Goal: Transaction & Acquisition: Obtain resource

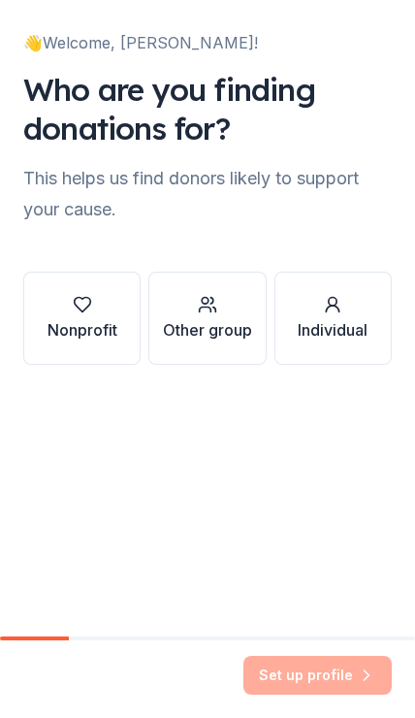
click at [93, 325] on div "Nonprofit" at bounding box center [83, 329] width 70 height 23
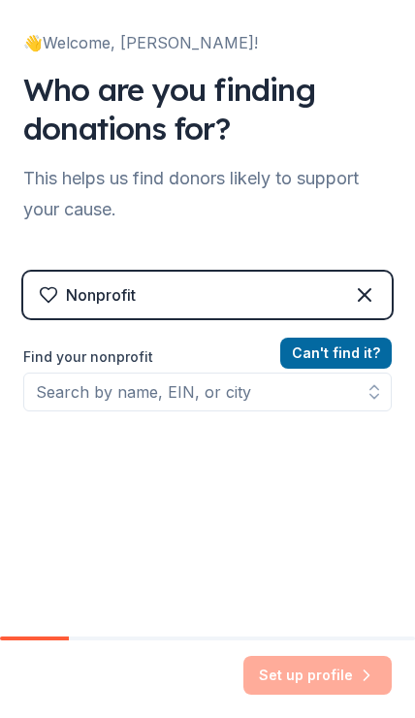
click at [53, 294] on icon at bounding box center [48, 294] width 19 height 19
click at [183, 290] on div "Nonprofit" at bounding box center [207, 295] width 369 height 47
click at [189, 306] on div "Nonprofit" at bounding box center [207, 295] width 369 height 47
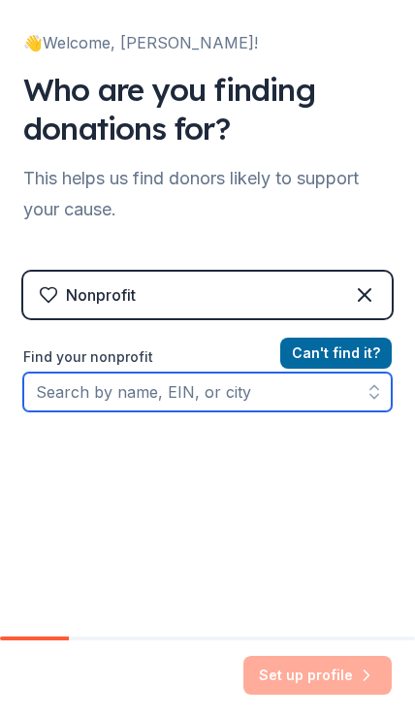
click at [172, 393] on input "Find your nonprofit" at bounding box center [207, 392] width 369 height 39
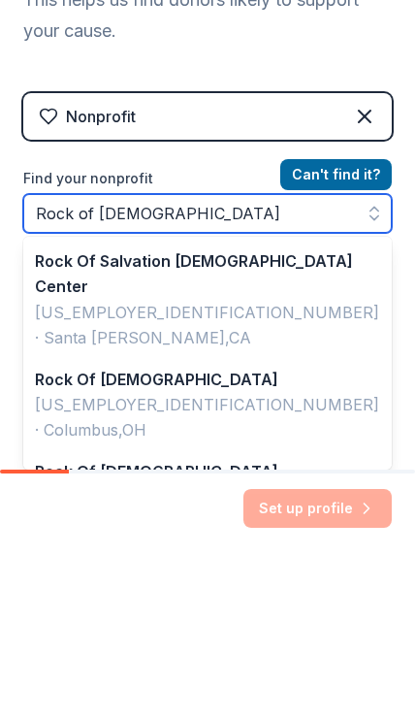
type input "Rock of Salvation Christian Church"
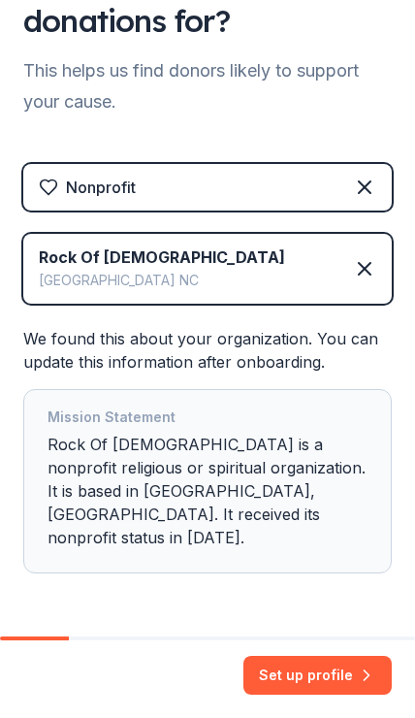
scroll to position [107, 0]
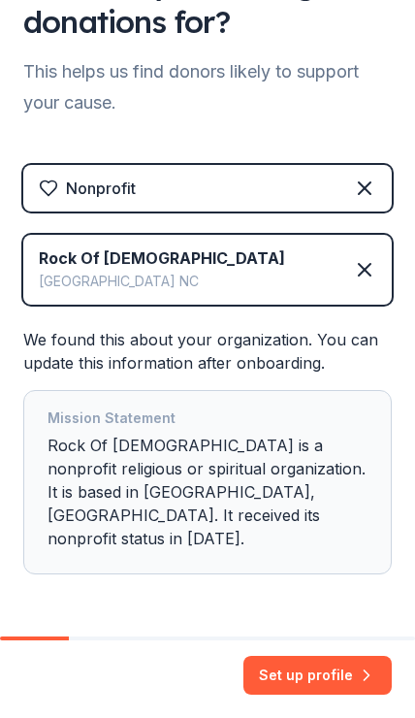
click at [339, 671] on button "Set up profile" at bounding box center [318, 675] width 149 height 39
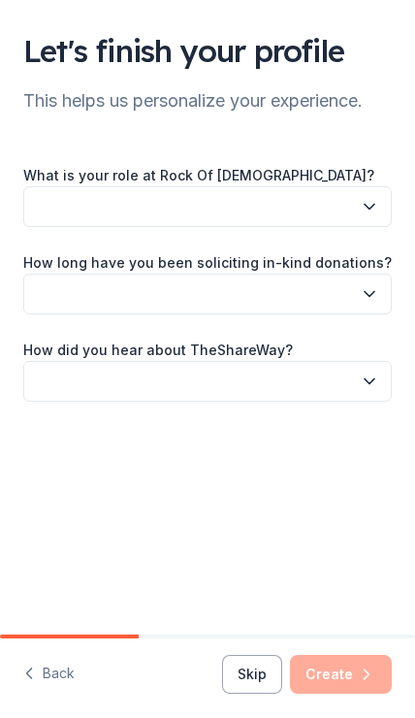
click at [238, 203] on button "button" at bounding box center [207, 206] width 369 height 41
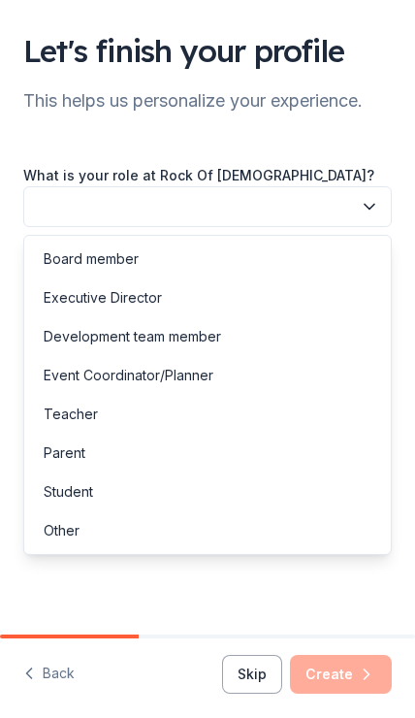
click at [150, 302] on div "Executive Director" at bounding box center [103, 297] width 118 height 23
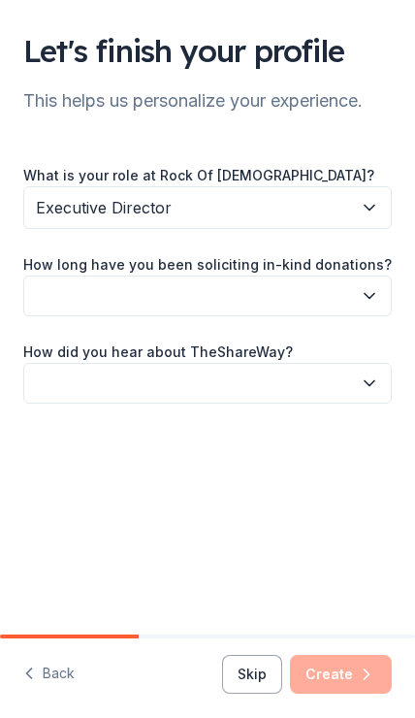
click at [193, 297] on button "button" at bounding box center [207, 296] width 369 height 41
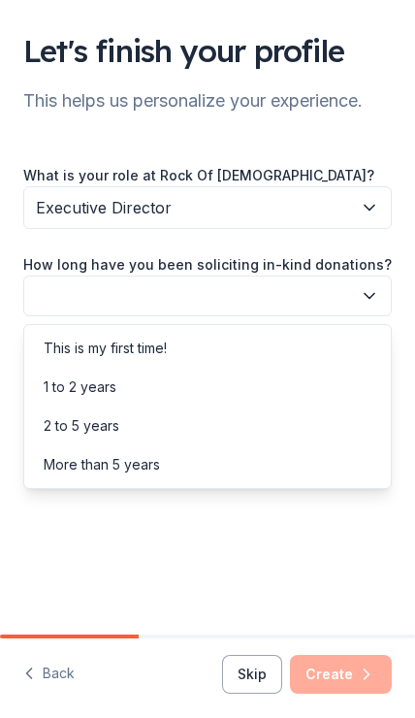
click at [132, 349] on div "This is my first time!" at bounding box center [105, 348] width 123 height 23
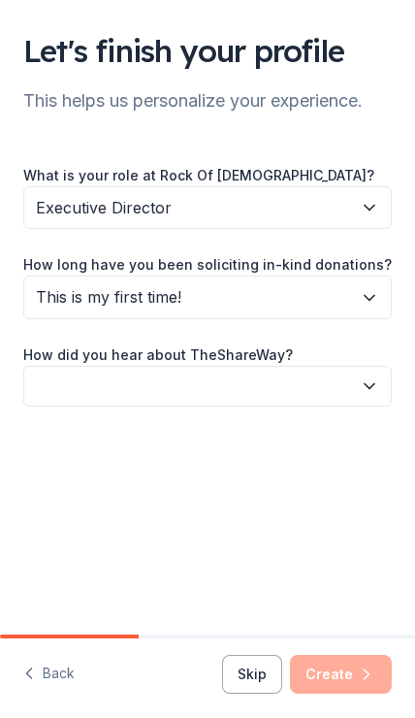
click at [174, 384] on button "button" at bounding box center [207, 386] width 369 height 41
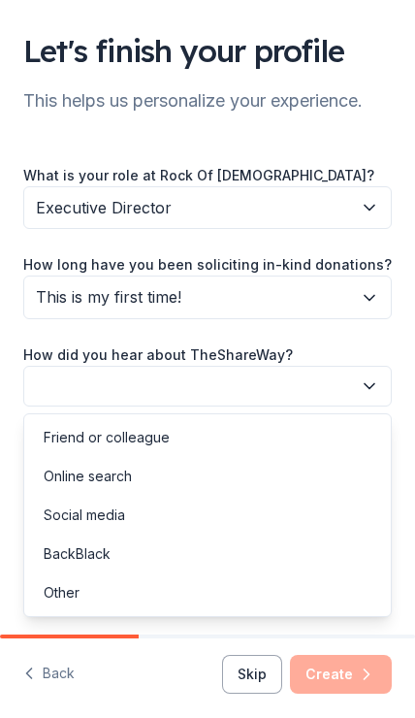
click at [108, 515] on div "Social media" at bounding box center [85, 515] width 82 height 23
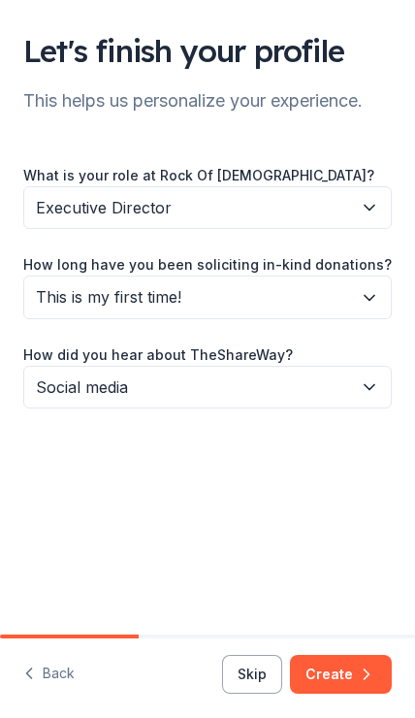
click at [348, 663] on button "Create" at bounding box center [341, 674] width 102 height 39
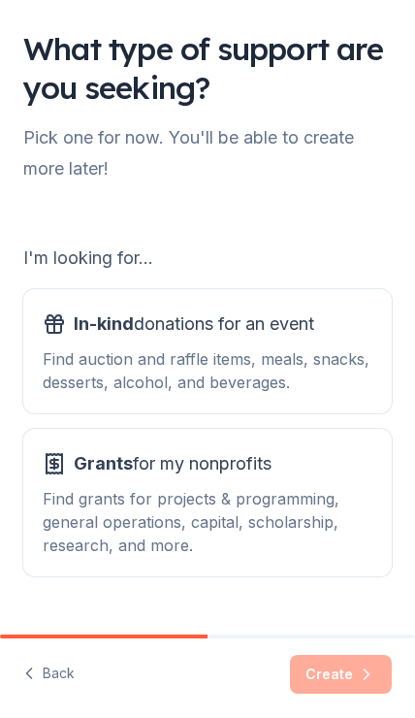
scroll to position [2, 0]
click at [252, 359] on div "Find auction and raffle items, meals, snacks, desserts, alcohol, and beverages." at bounding box center [208, 371] width 330 height 47
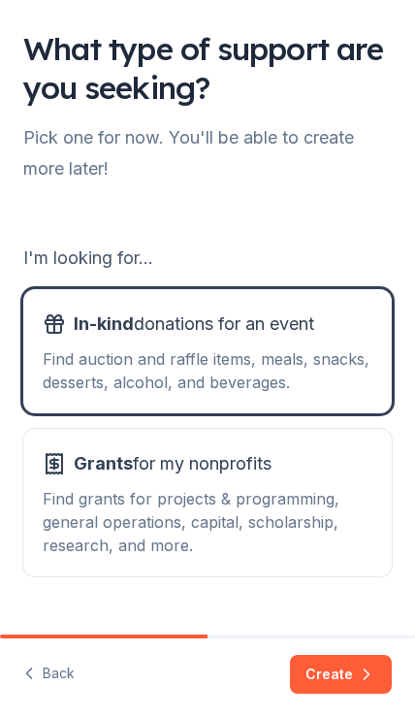
click at [274, 505] on div "Find grants for projects & programming, general operations, capital, scholarshi…" at bounding box center [208, 522] width 330 height 70
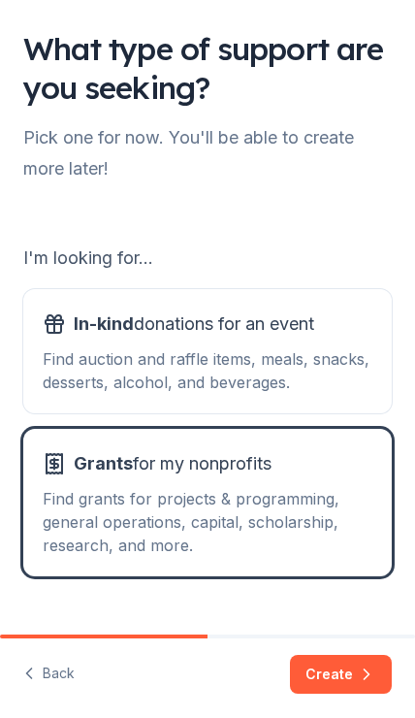
click at [359, 662] on button "Create" at bounding box center [341, 674] width 102 height 39
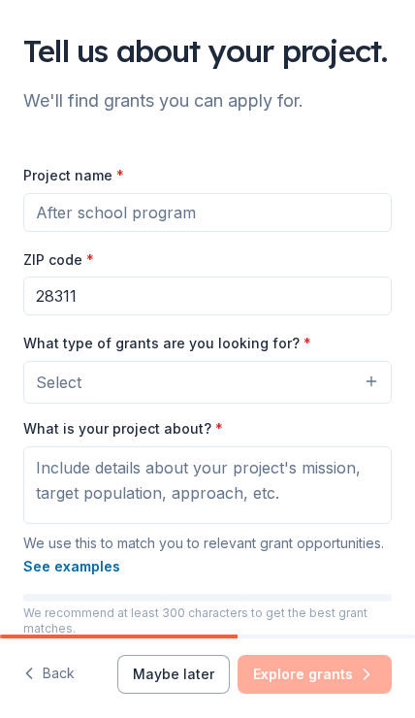
click at [217, 404] on button "Select" at bounding box center [207, 382] width 369 height 43
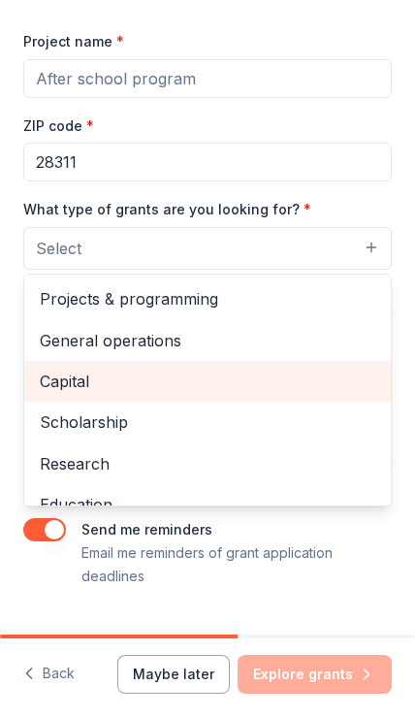
click at [143, 387] on span "Capital" at bounding box center [208, 381] width 336 height 25
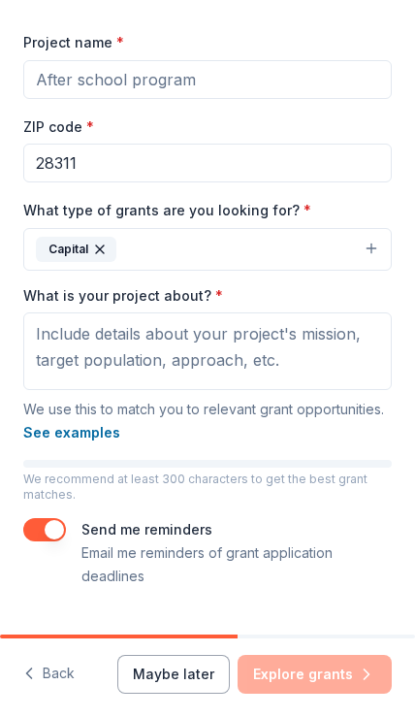
click at [310, 83] on input "Project name *" at bounding box center [207, 79] width 369 height 39
click at [144, 179] on input "28311" at bounding box center [207, 163] width 369 height 39
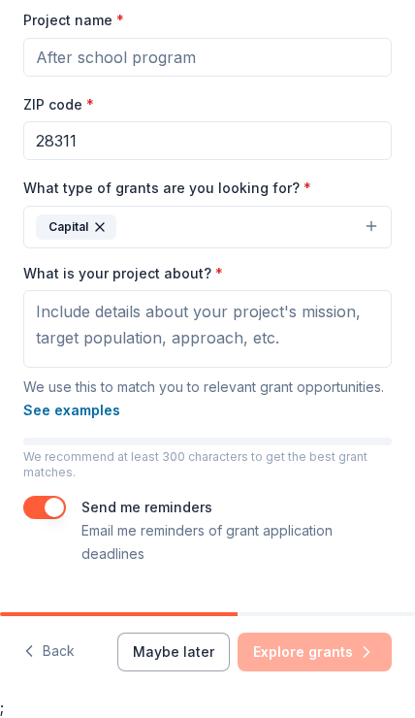
scroll to position [152, 0]
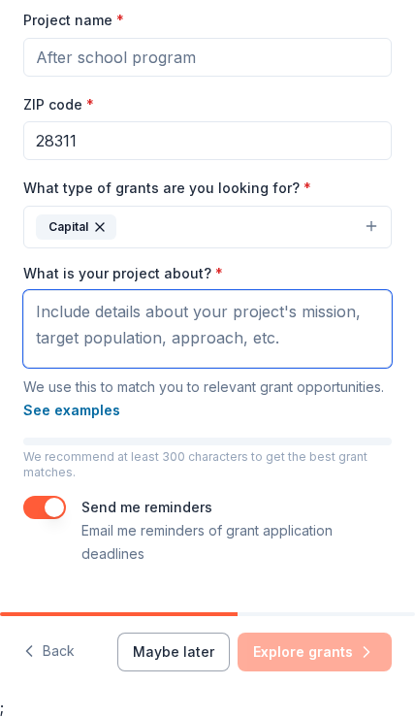
click at [234, 349] on textarea "What is your project about? *" at bounding box center [207, 329] width 369 height 78
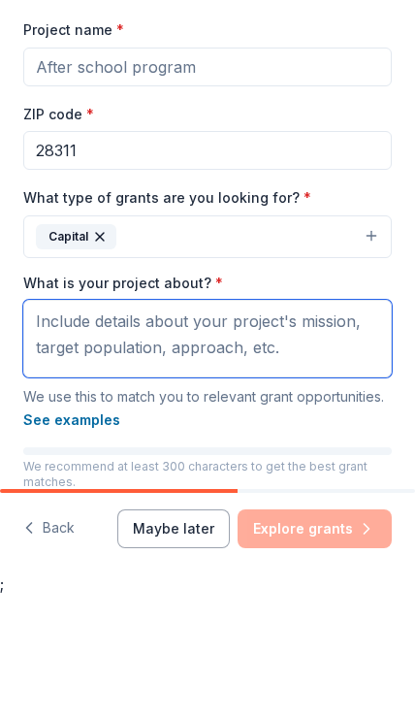
scroll to position [0, 0]
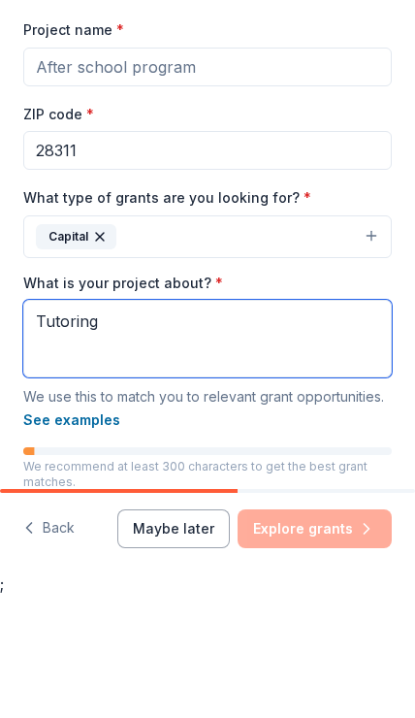
click at [37, 423] on textarea "Tutoring" at bounding box center [207, 462] width 369 height 78
click at [204, 423] on textarea "After school Tutoring" at bounding box center [207, 462] width 369 height 78
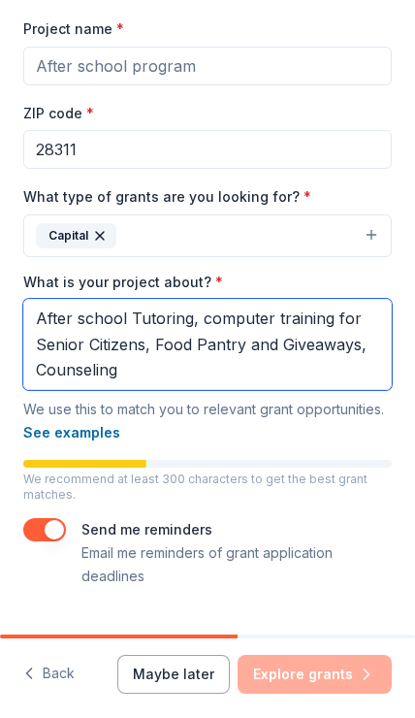
type textarea "After school Tutoring, computer training for Senior Citizens, Food Pantry and G…"
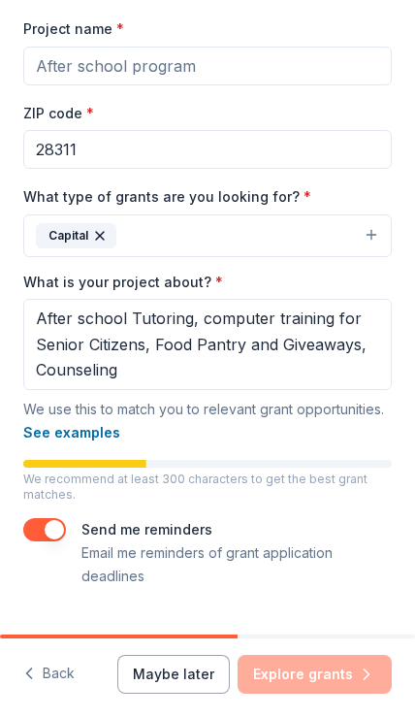
click at [182, 59] on input "Project name *" at bounding box center [207, 66] width 369 height 39
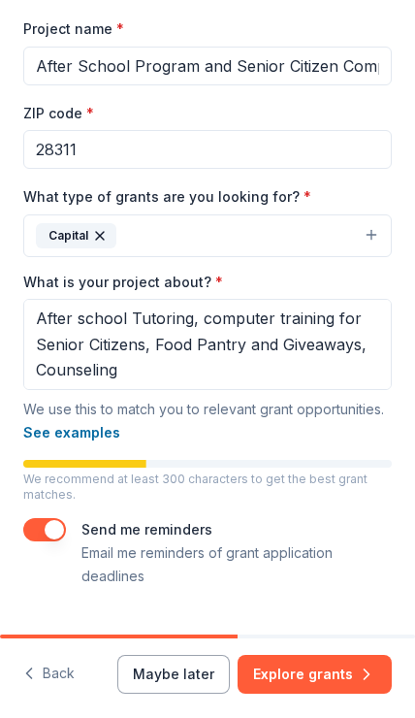
type input "After School Program and Senior Citizen Computer Training, Food Pantry and Give…"
click at [327, 670] on button "Explore grants" at bounding box center [315, 674] width 154 height 39
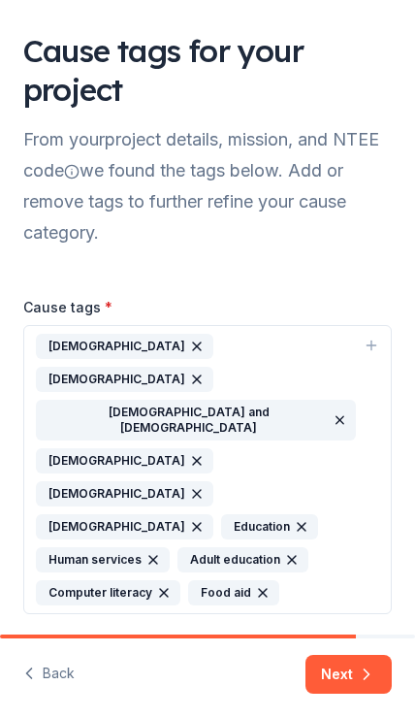
click at [189, 343] on icon "button" at bounding box center [197, 347] width 16 height 16
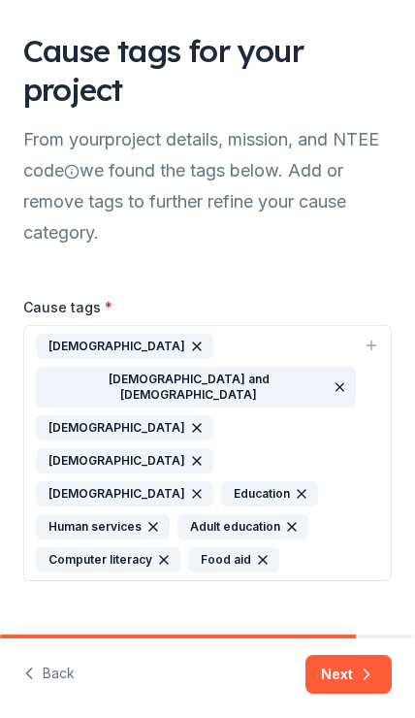
click at [189, 343] on icon "button" at bounding box center [197, 347] width 16 height 16
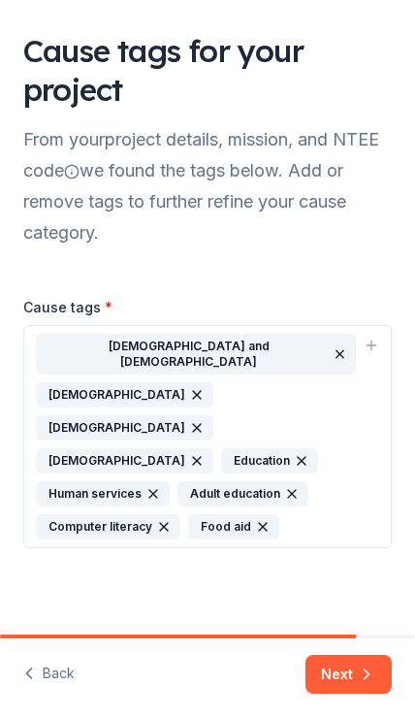
click at [333, 347] on icon "button" at bounding box center [340, 355] width 15 height 16
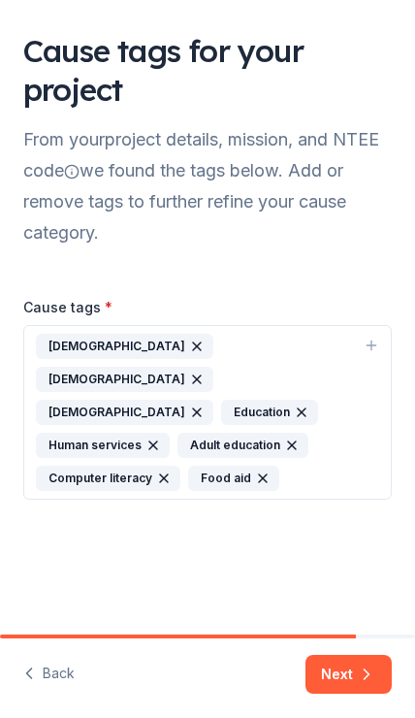
click at [189, 341] on icon "button" at bounding box center [197, 347] width 16 height 16
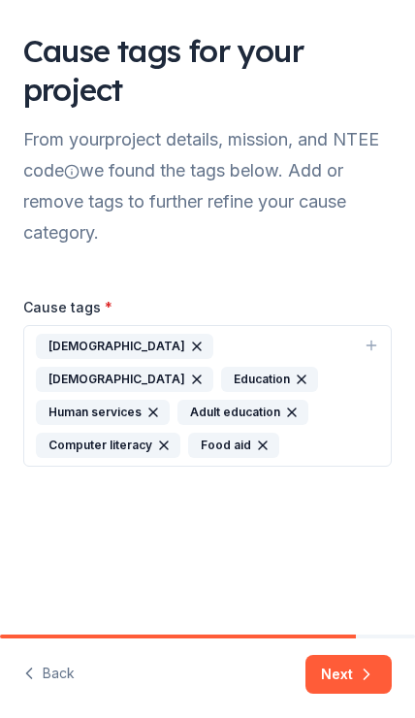
click at [189, 343] on icon "button" at bounding box center [197, 347] width 16 height 16
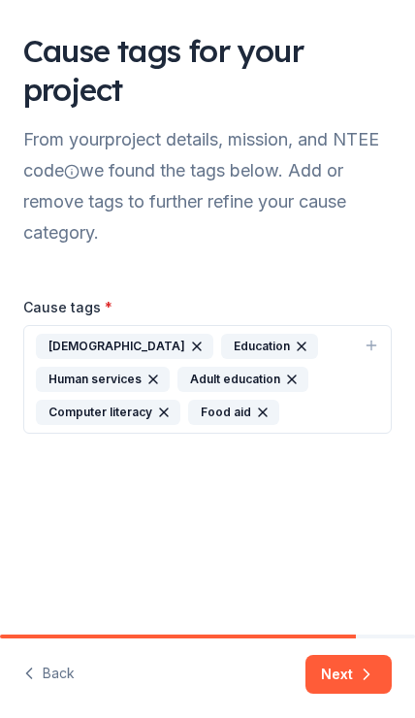
click at [189, 342] on icon "button" at bounding box center [197, 347] width 16 height 16
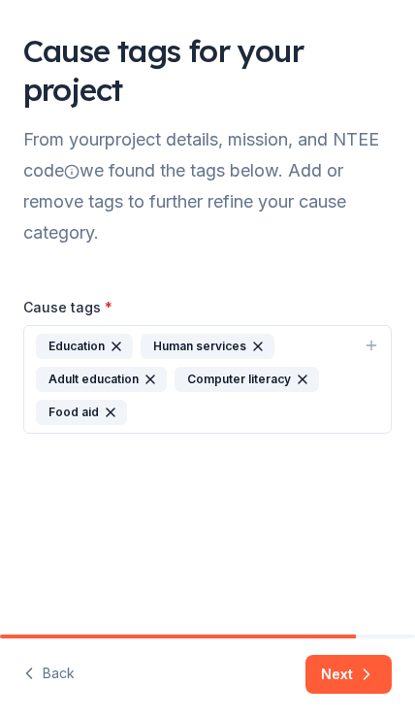
click at [350, 666] on button "Next" at bounding box center [349, 674] width 86 height 39
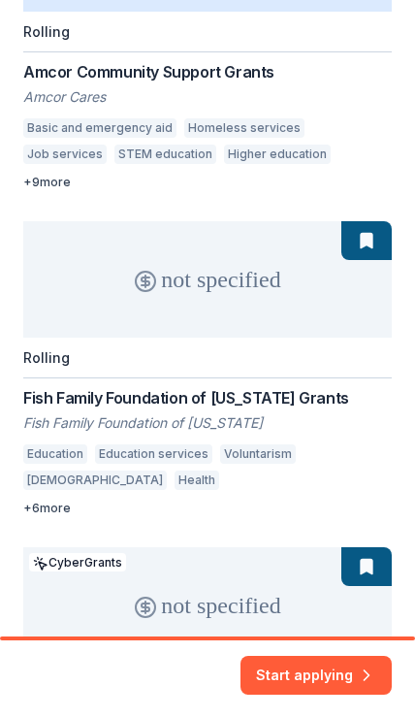
scroll to position [383, 0]
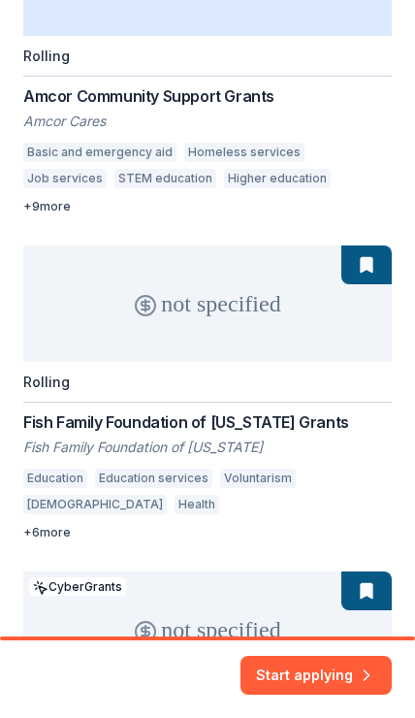
click at [367, 225] on div "1k+ Rolling Amcor Community Support Grants Amcor Cares Basic and emergency aid …" at bounding box center [207, 719] width 369 height 1600
click at [362, 223] on div "1k+ Rolling Amcor Community Support Grants Amcor Cares Basic and emergency aid …" at bounding box center [207, 719] width 369 height 1600
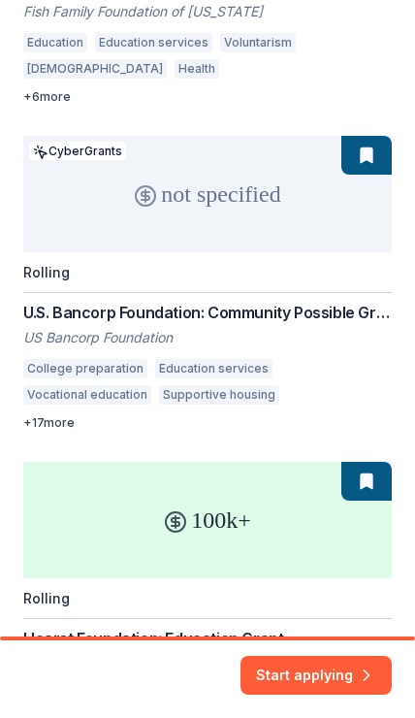
scroll to position [818, 0]
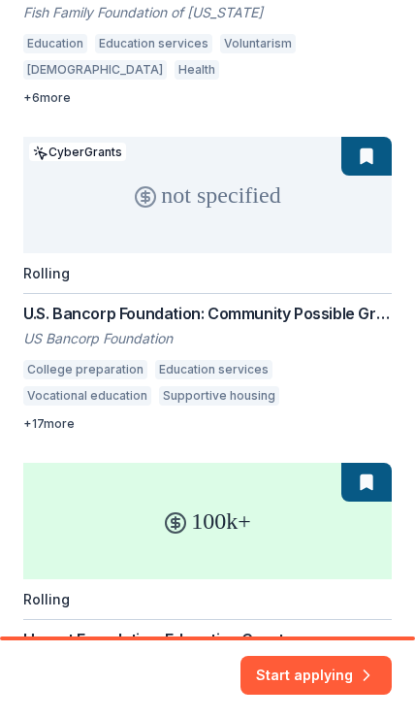
click at [333, 670] on button "Start applying" at bounding box center [316, 667] width 151 height 39
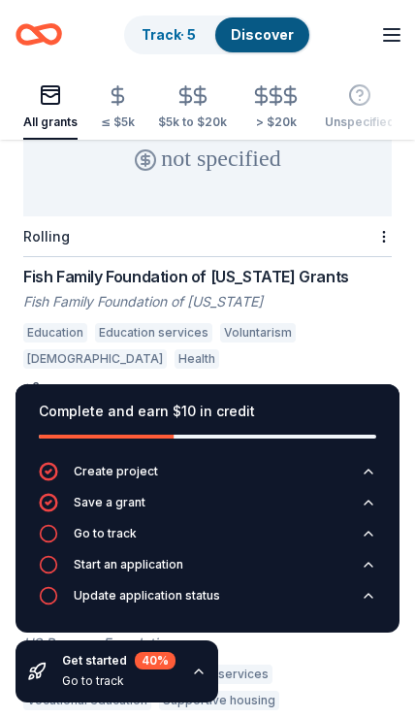
scroll to position [1235, 0]
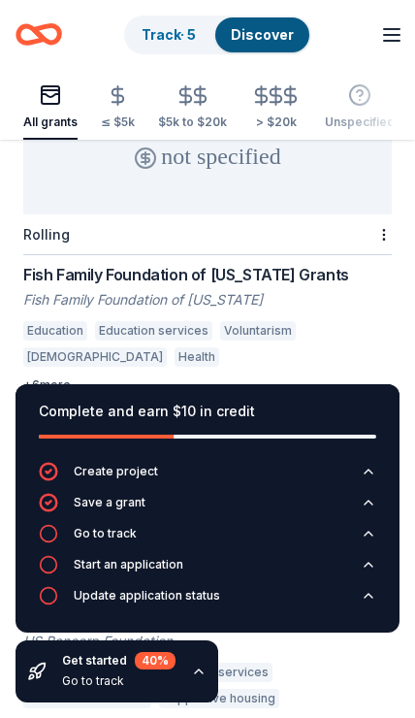
click at [139, 573] on div "Start an application" at bounding box center [129, 565] width 110 height 16
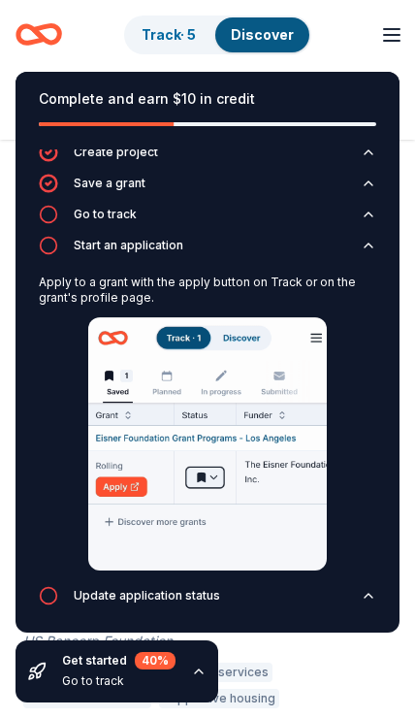
scroll to position [7, 0]
click at [139, 568] on img at bounding box center [207, 443] width 239 height 253
click at [267, 571] on img at bounding box center [207, 443] width 239 height 253
click at [192, 416] on img at bounding box center [207, 443] width 239 height 253
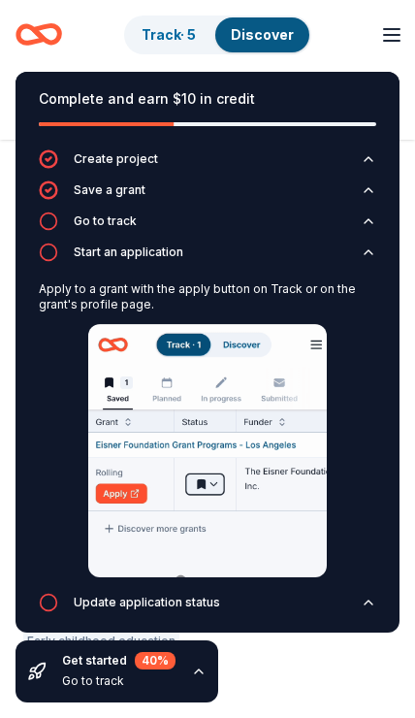
scroll to position [0, 0]
click at [128, 198] on div "Save a grant" at bounding box center [110, 191] width 72 height 16
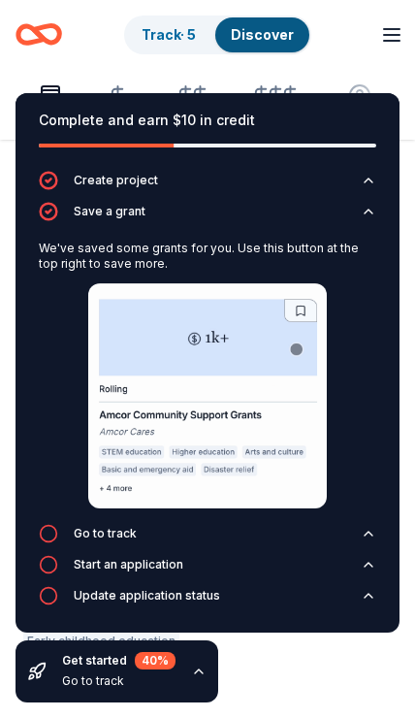
click at [304, 393] on img at bounding box center [207, 395] width 239 height 225
click at [295, 385] on img at bounding box center [207, 395] width 239 height 225
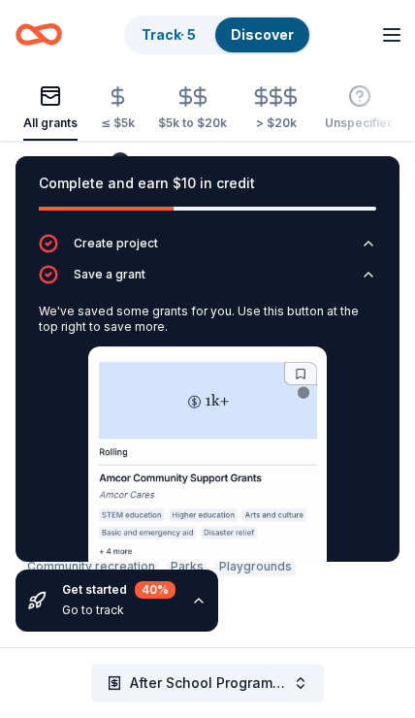
click at [362, 617] on div "Complete and earn $10 in credit Create project Save a grant We've saved some gr…" at bounding box center [207, 394] width 415 height 507
click at [365, 621] on div "Complete and earn $10 in credit Create project Save a grant We've saved some gr…" at bounding box center [207, 394] width 415 height 507
click at [367, 616] on div "Complete and earn $10 in credit Create project Save a grant We've saved some gr…" at bounding box center [207, 394] width 415 height 507
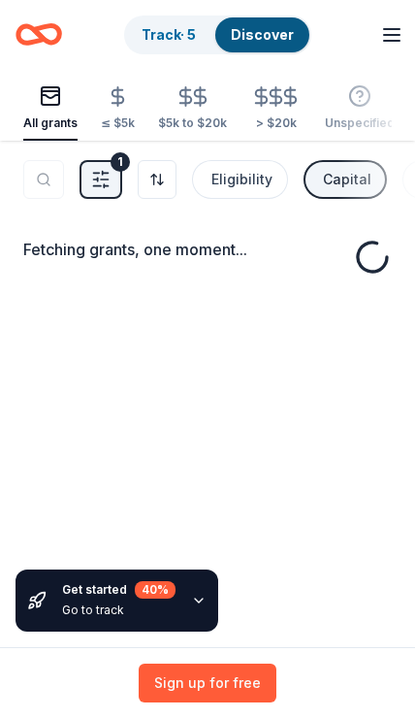
click at [362, 316] on div "Fetching grants, one moment..." at bounding box center [207, 500] width 415 height 718
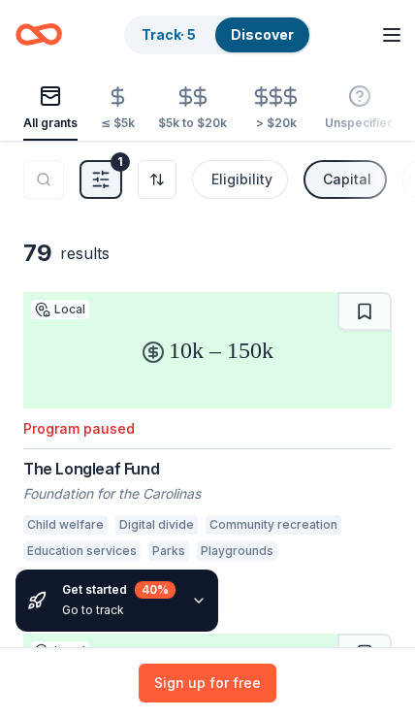
click at [379, 313] on button at bounding box center [365, 311] width 54 height 39
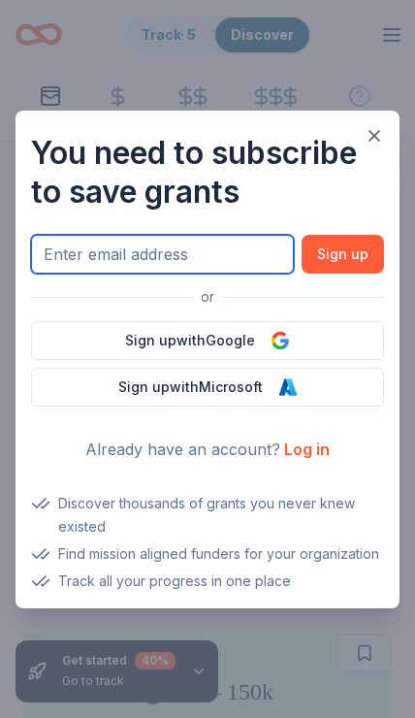
click at [227, 249] on input "text" at bounding box center [162, 254] width 263 height 39
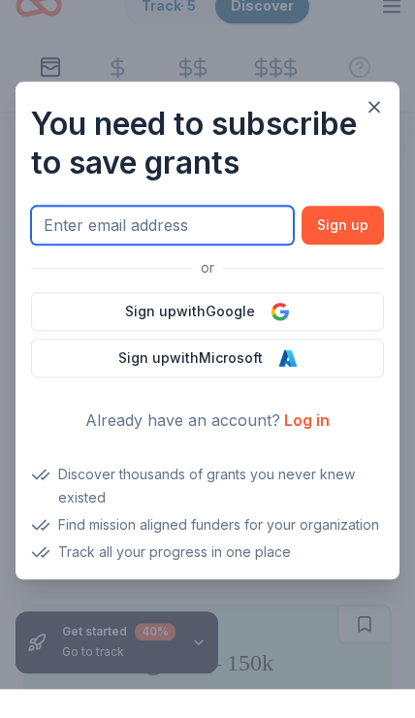
type input "[EMAIL_ADDRESS][DOMAIN_NAME]"
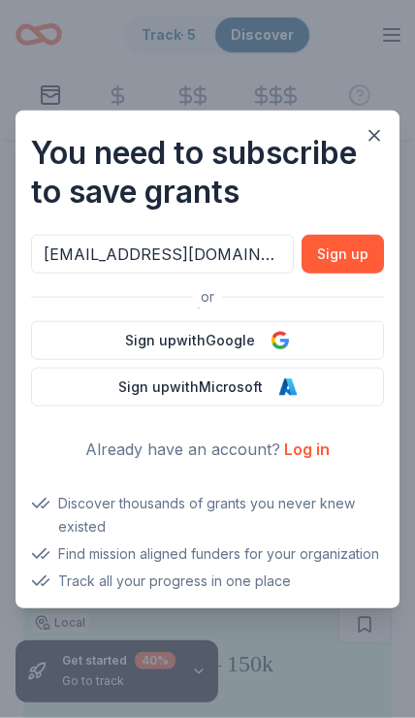
click at [360, 253] on button "Sign up , it ' s free!" at bounding box center [343, 254] width 83 height 39
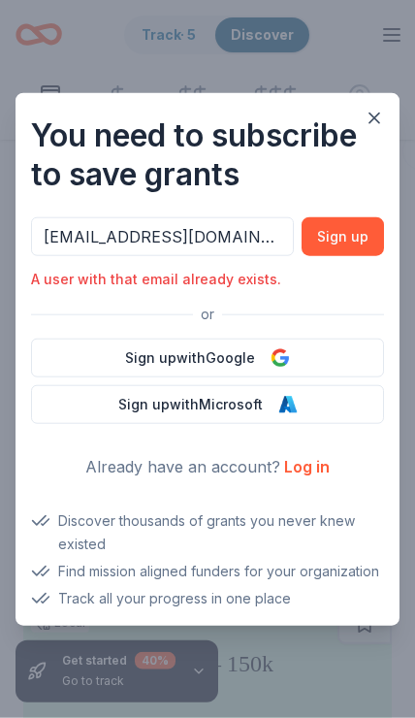
click at [375, 108] on button "button" at bounding box center [374, 118] width 35 height 35
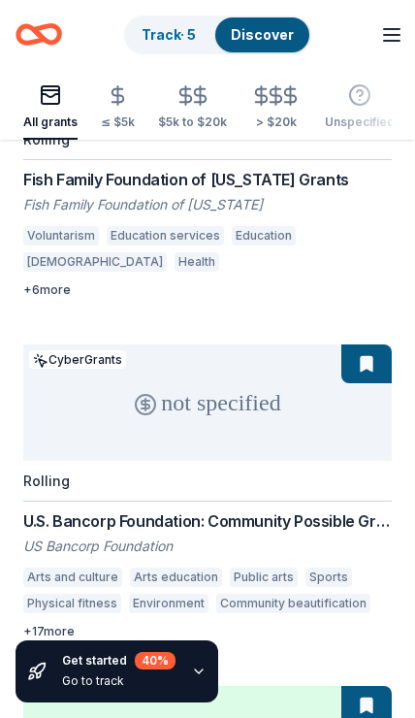
scroll to position [1315, 0]
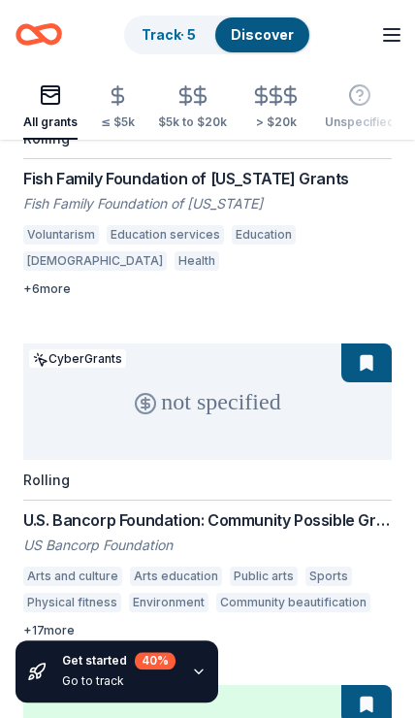
click at [369, 685] on button at bounding box center [367, 704] width 50 height 39
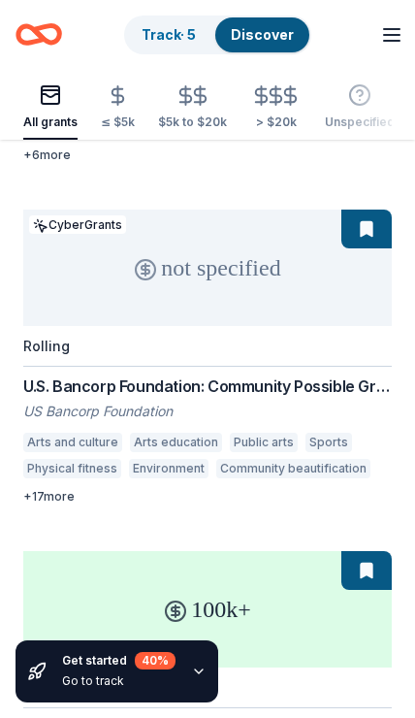
scroll to position [1450, 0]
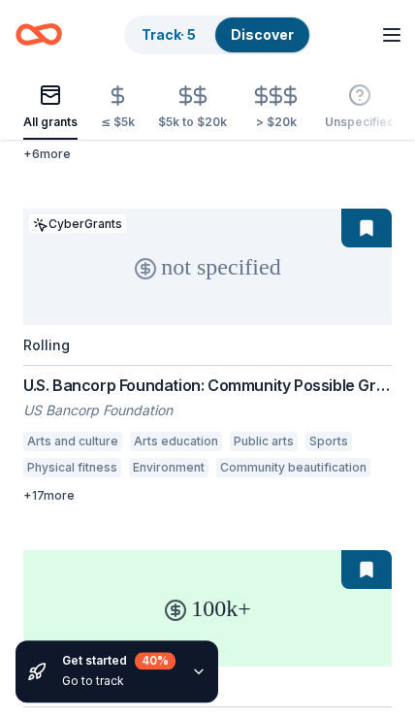
click at [251, 550] on div "100k+" at bounding box center [207, 608] width 369 height 116
click at [211, 550] on div "100k+" at bounding box center [207, 608] width 369 height 116
click at [210, 550] on div "100k+" at bounding box center [207, 608] width 369 height 116
click at [271, 550] on div "100k+" at bounding box center [207, 608] width 369 height 116
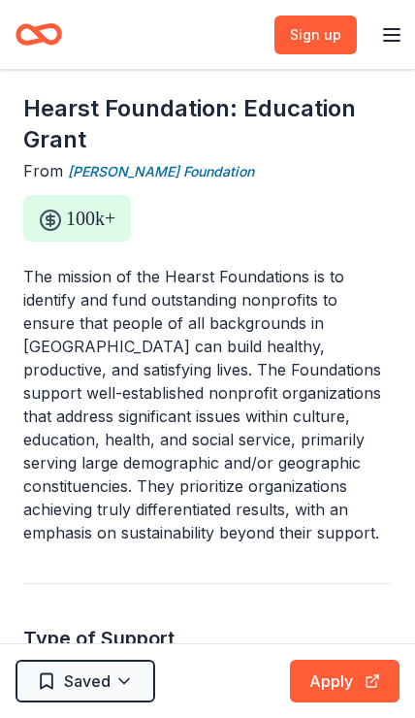
click at [231, 416] on p "The mission of the Hearst Foundations is to identify and fund outstanding nonpr…" at bounding box center [207, 405] width 369 height 280
click at [230, 415] on p "The mission of the Hearst Foundations is to identify and fund outstanding nonpr…" at bounding box center [207, 405] width 369 height 280
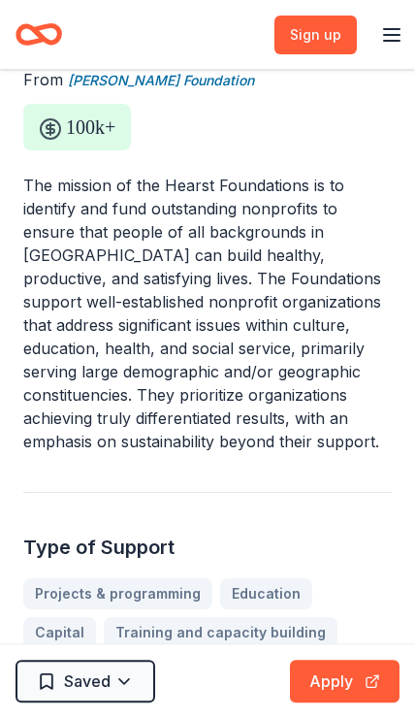
scroll to position [90, 0]
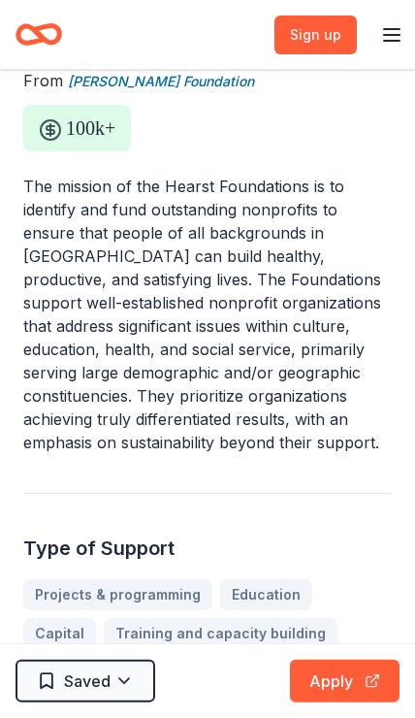
click at [364, 703] on button "Apply" at bounding box center [345, 681] width 110 height 43
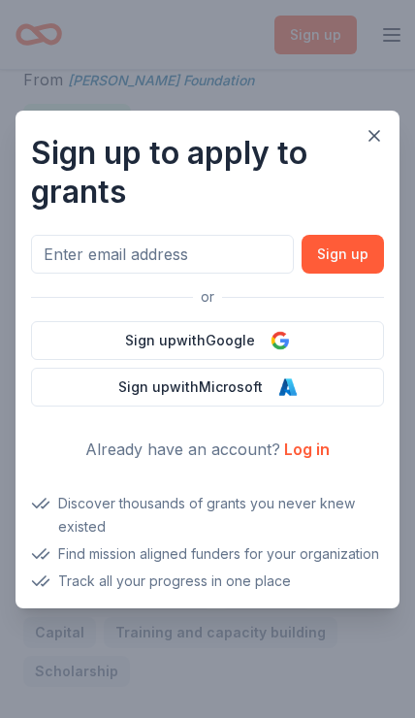
click at [242, 360] on button "Sign up with Google" at bounding box center [207, 340] width 353 height 39
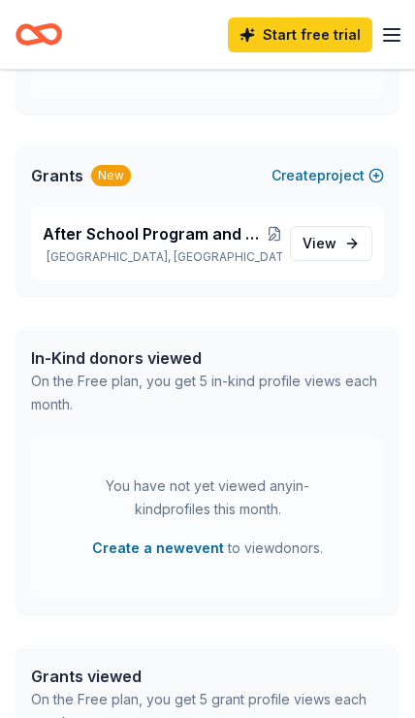
scroll to position [701, 0]
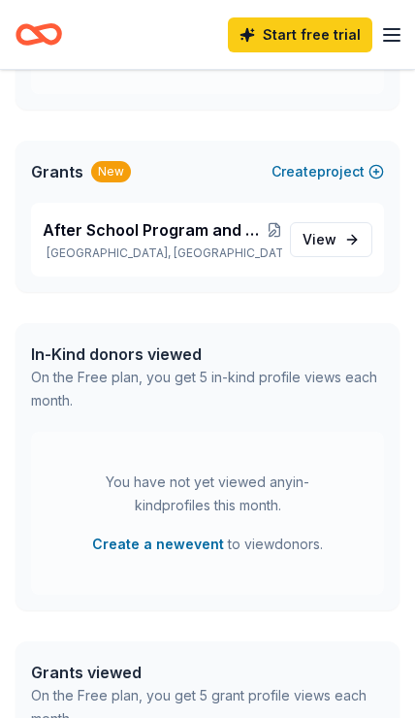
click at [312, 421] on div "In-Kind donors viewed On the Free plan, you get 5 in-kind profile views each mo…" at bounding box center [208, 377] width 384 height 109
click at [326, 235] on span "View project" at bounding box center [320, 239] width 34 height 23
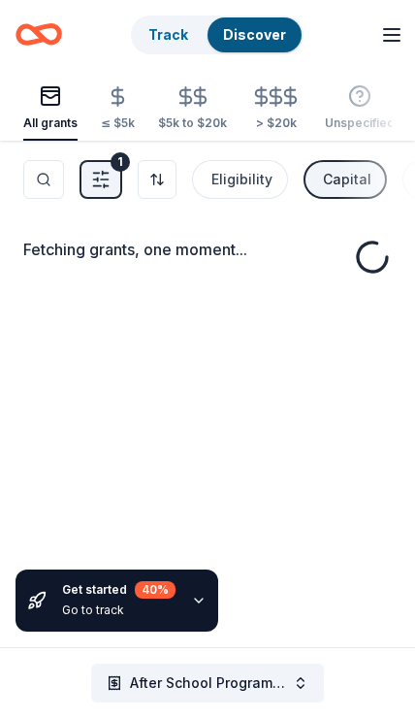
click at [334, 234] on div "Fetching grants, one moment..." at bounding box center [207, 500] width 415 height 718
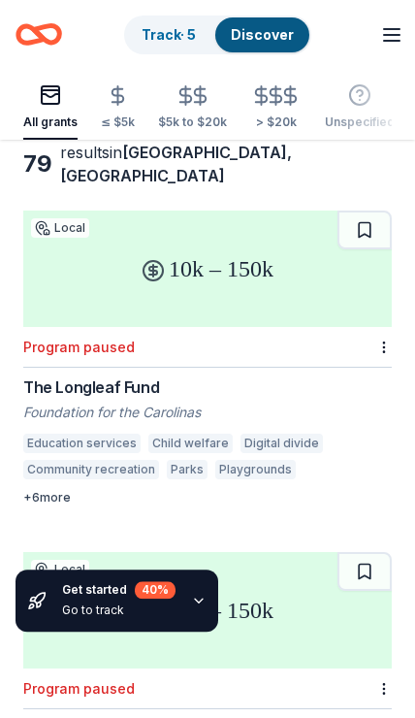
scroll to position [101, 0]
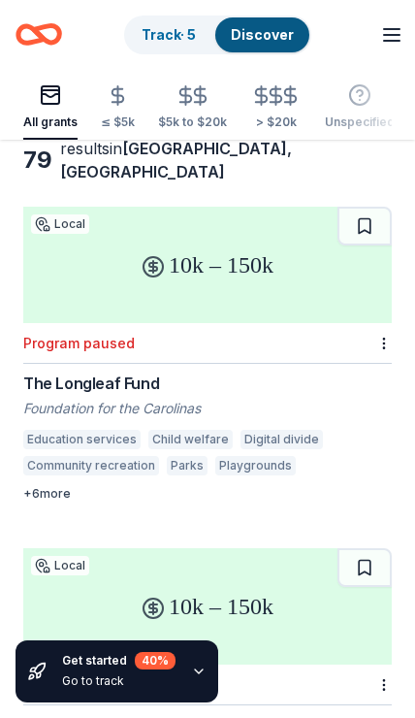
click at [300, 255] on div "10k – 150k" at bounding box center [207, 265] width 369 height 116
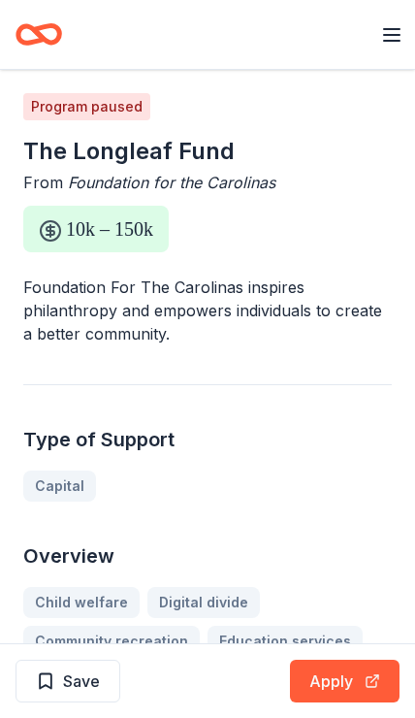
click at [341, 693] on button "Apply" at bounding box center [345, 681] width 110 height 43
